Goal: Information Seeking & Learning: Find specific fact

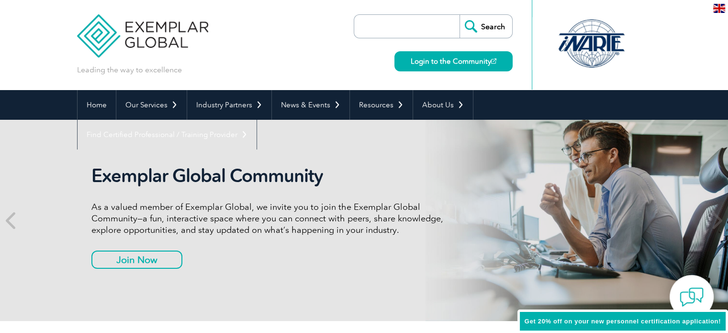
click at [411, 27] on input "search" at bounding box center [409, 26] width 100 height 23
type input "ims"
click at [459, 15] on input "Search" at bounding box center [485, 26] width 53 height 23
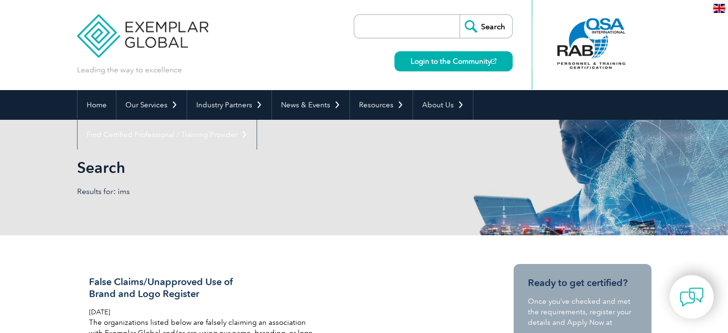
click at [405, 19] on input "search" at bounding box center [409, 26] width 100 height 23
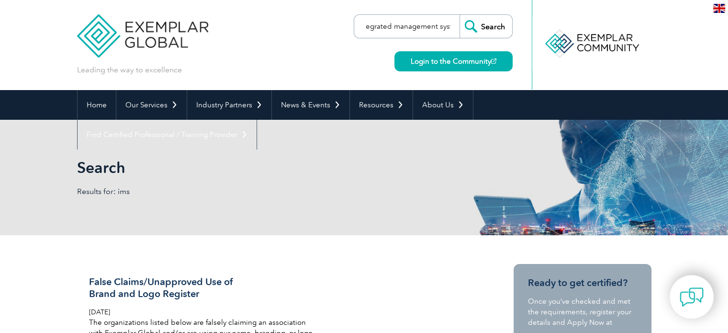
scroll to position [0, 19]
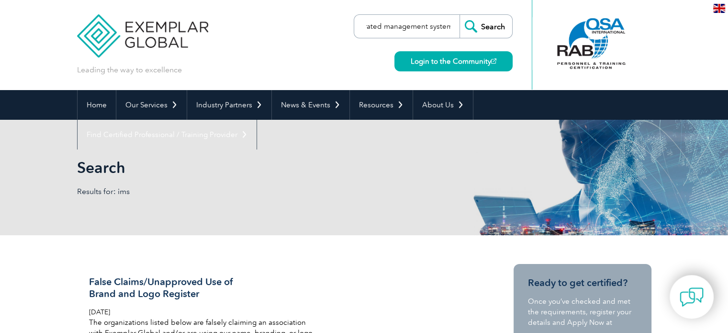
type input "integrated management system"
click at [459, 15] on input "Search" at bounding box center [485, 26] width 53 height 23
